Goal: Transaction & Acquisition: Book appointment/travel/reservation

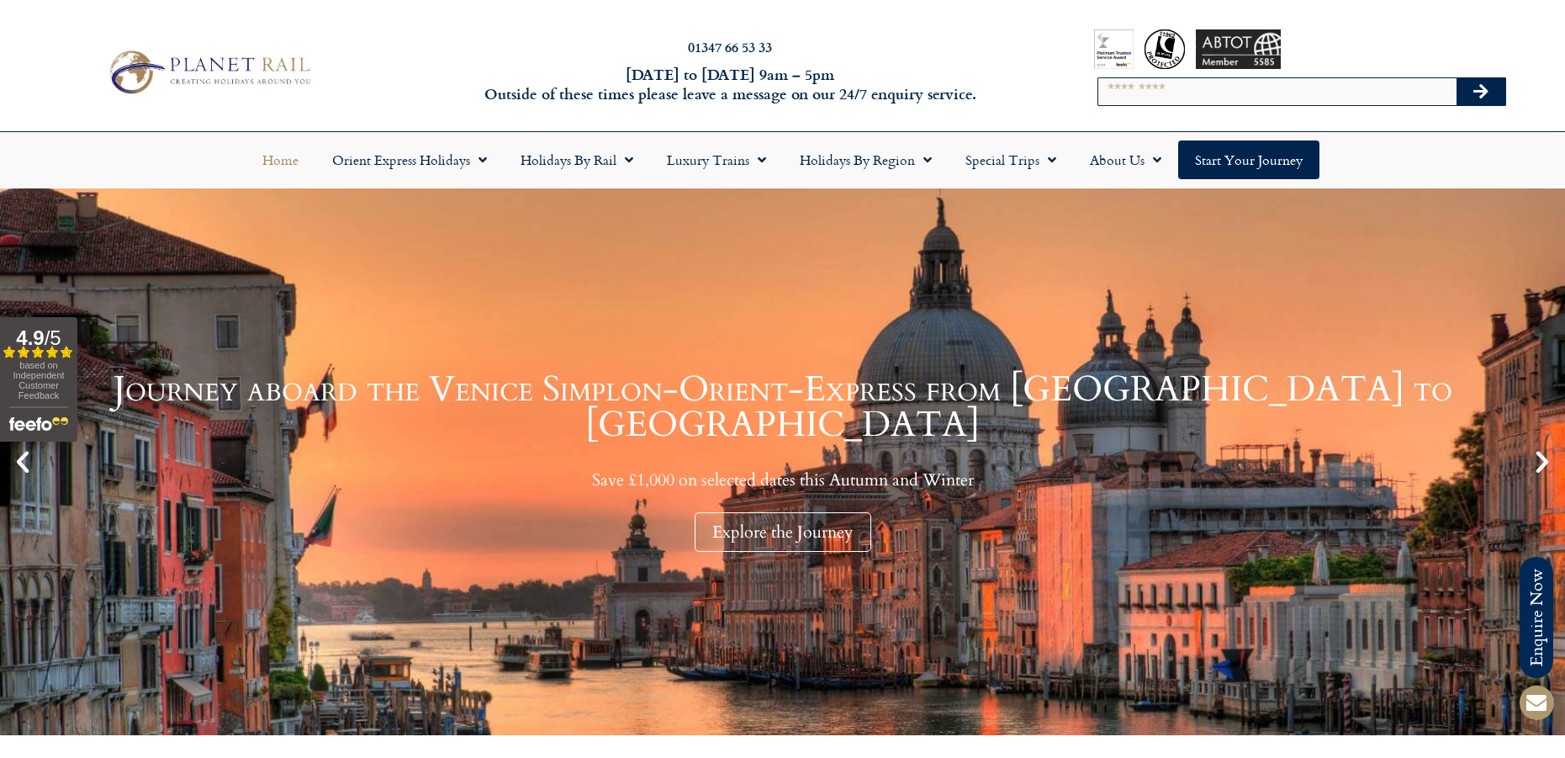
click at [1138, 103] on input "Search" at bounding box center [1277, 91] width 359 height 27
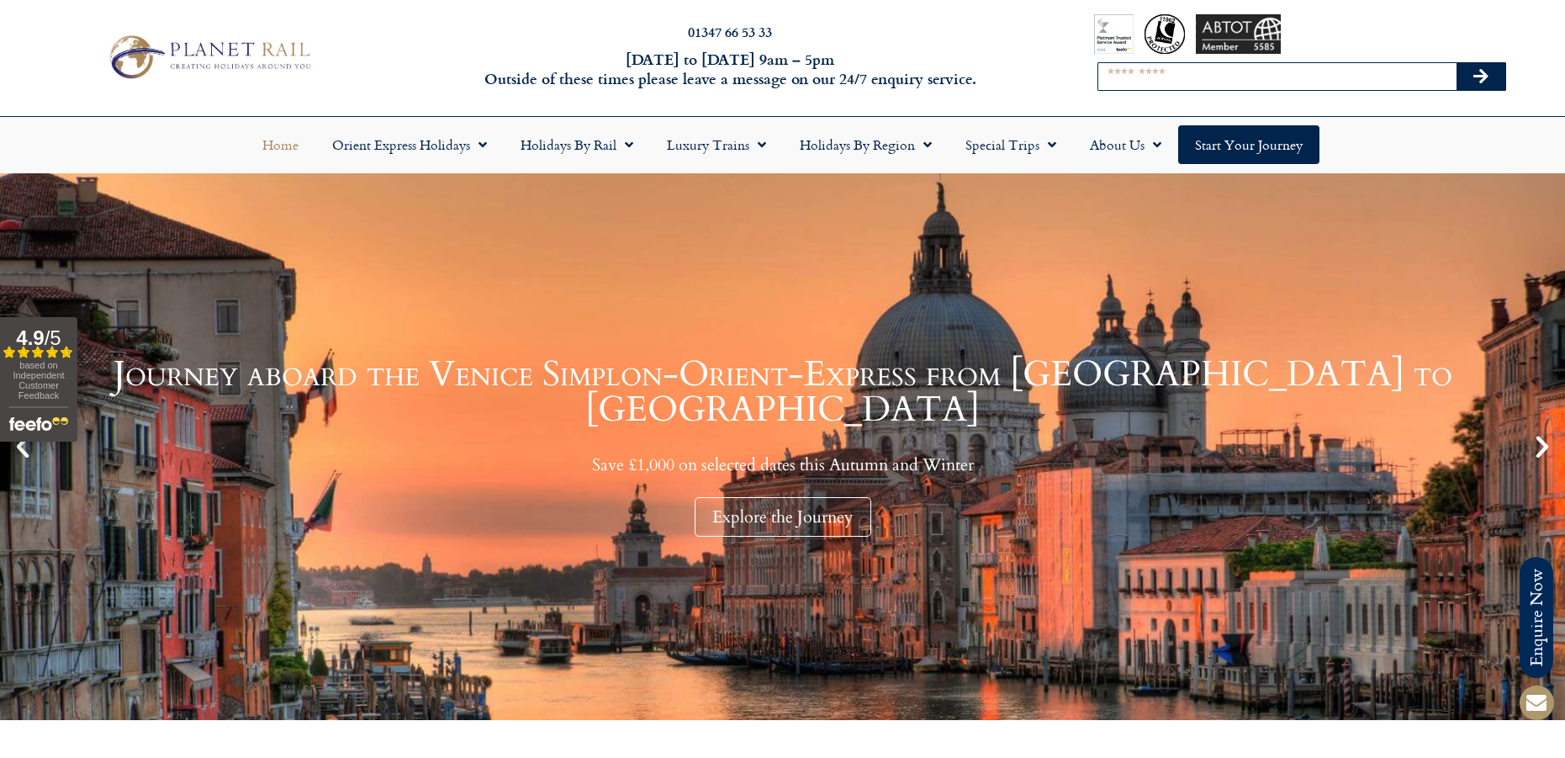
scroll to position [16, 0]
click at [1541, 441] on icon "Next slide" at bounding box center [1542, 445] width 29 height 29
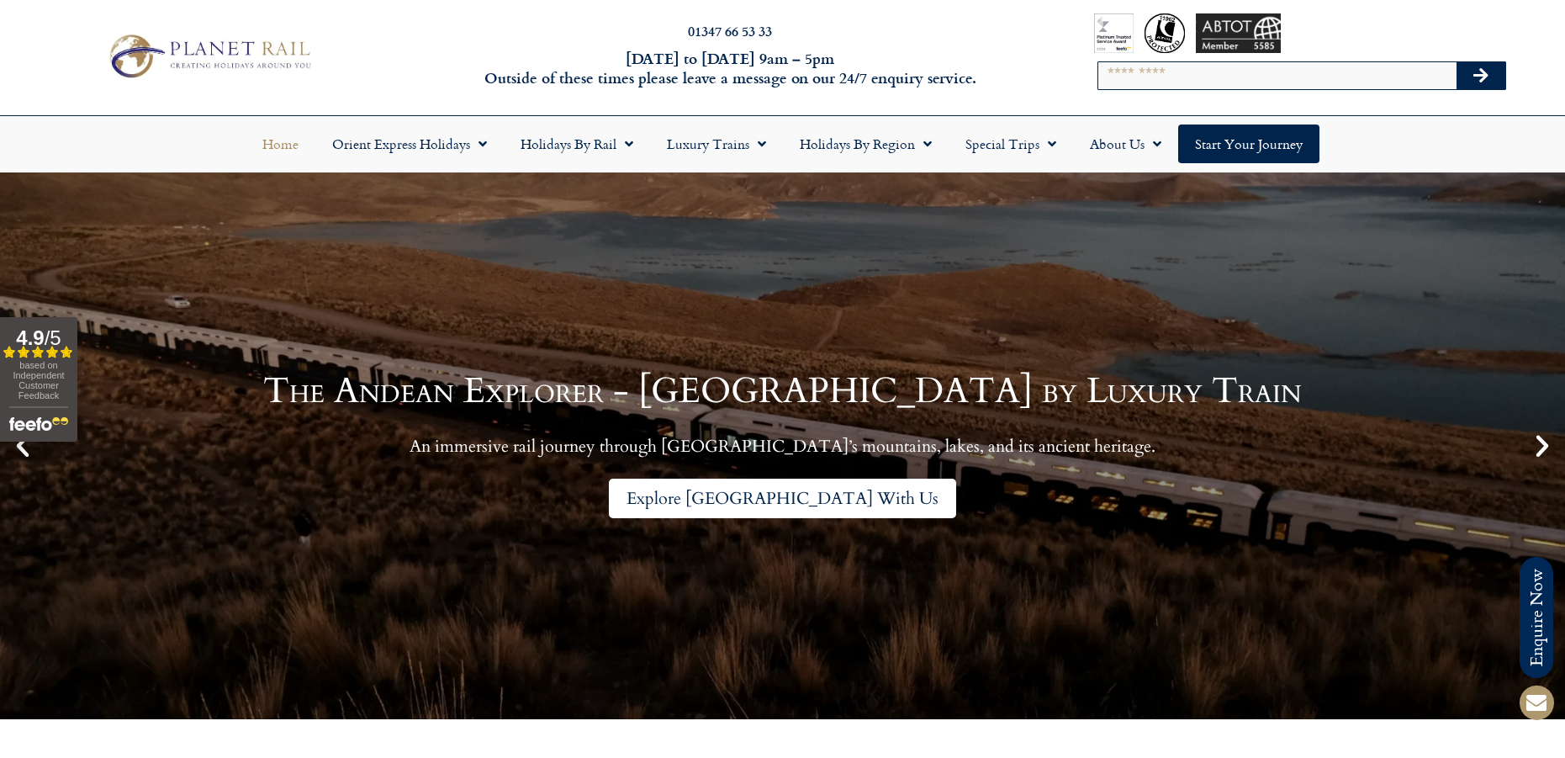
click at [772, 486] on link "Explore [GEOGRAPHIC_DATA] With Us" at bounding box center [782, 498] width 347 height 40
click at [778, 496] on link "Explore [GEOGRAPHIC_DATA] With Us" at bounding box center [782, 498] width 347 height 40
